Goal: Find specific page/section: Find specific page/section

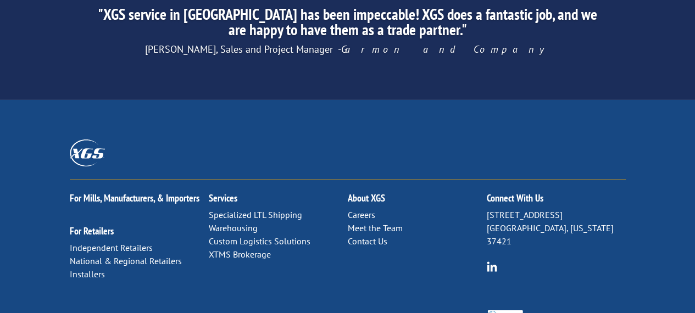
scroll to position [1833, 0]
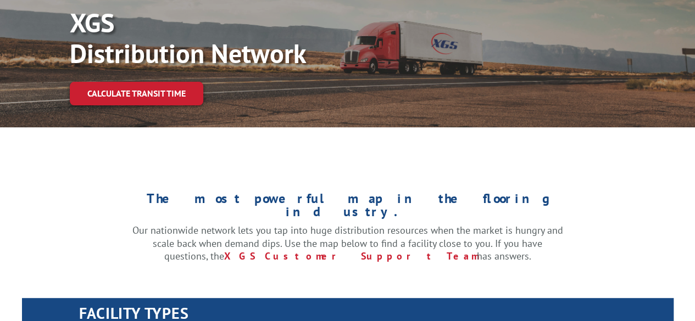
scroll to position [137, 0]
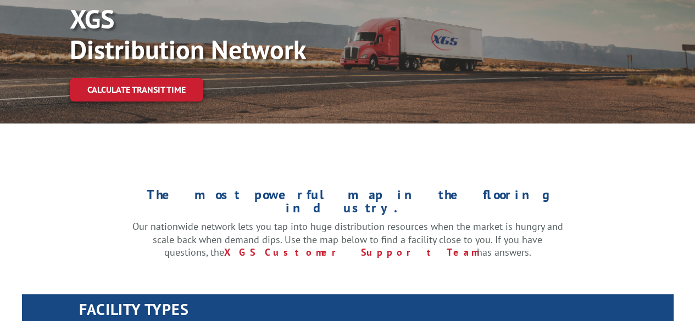
click at [92, 194] on div "The most powerful map in the flooring industry. Our nationwide network lets you…" at bounding box center [347, 240] width 695 height 174
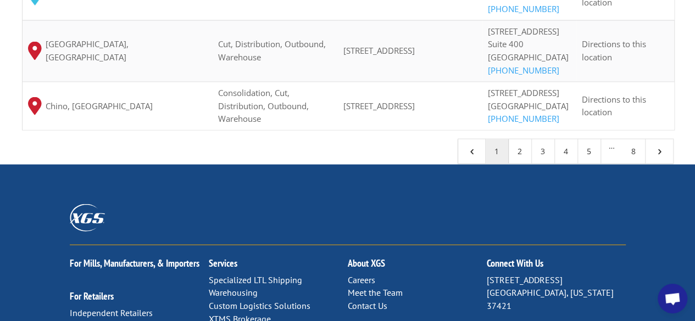
scroll to position [1149, 0]
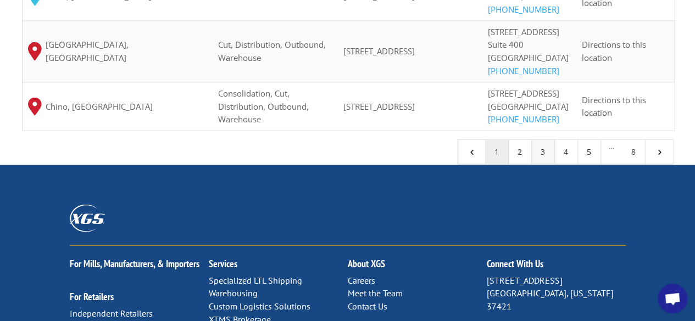
click at [536, 164] on link "3" at bounding box center [543, 152] width 23 height 24
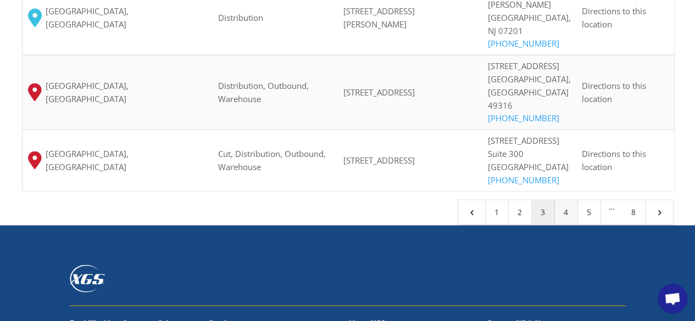
click at [567, 200] on link "4" at bounding box center [566, 212] width 23 height 24
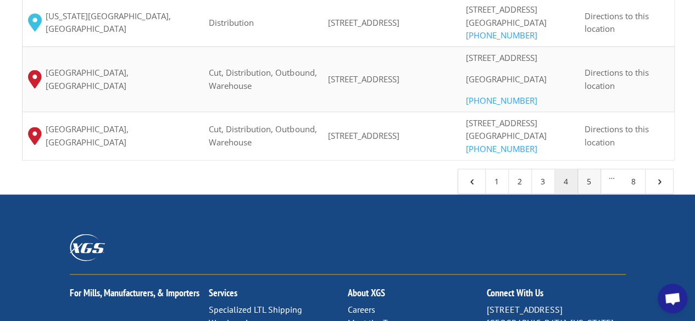
click at [582, 194] on link "5" at bounding box center [589, 182] width 23 height 24
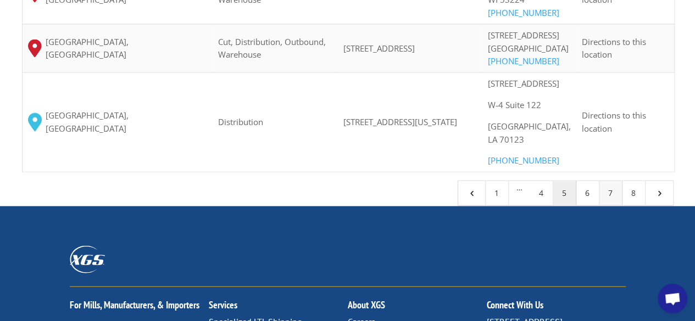
click at [601, 205] on link "7" at bounding box center [610, 193] width 23 height 24
